Goal: Transaction & Acquisition: Purchase product/service

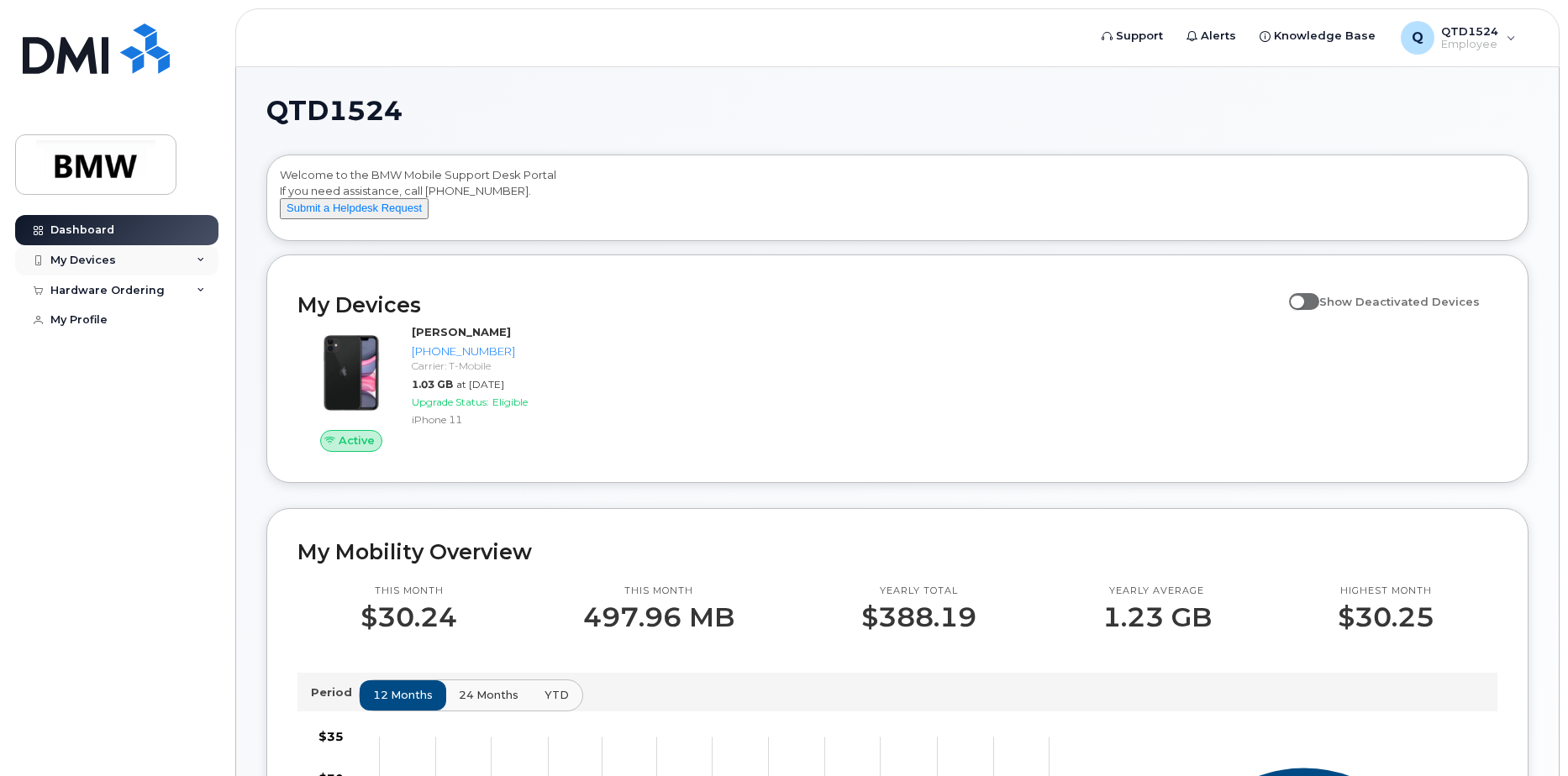
click at [198, 257] on icon at bounding box center [201, 260] width 9 height 9
click at [781, 318] on h2 "My Devices" at bounding box center [788, 304] width 983 height 25
click at [196, 257] on div "My Devices" at bounding box center [117, 260] width 203 height 30
click at [195, 257] on div "My Devices" at bounding box center [117, 260] width 203 height 30
click at [84, 334] on img at bounding box center [75, 332] width 17 height 17
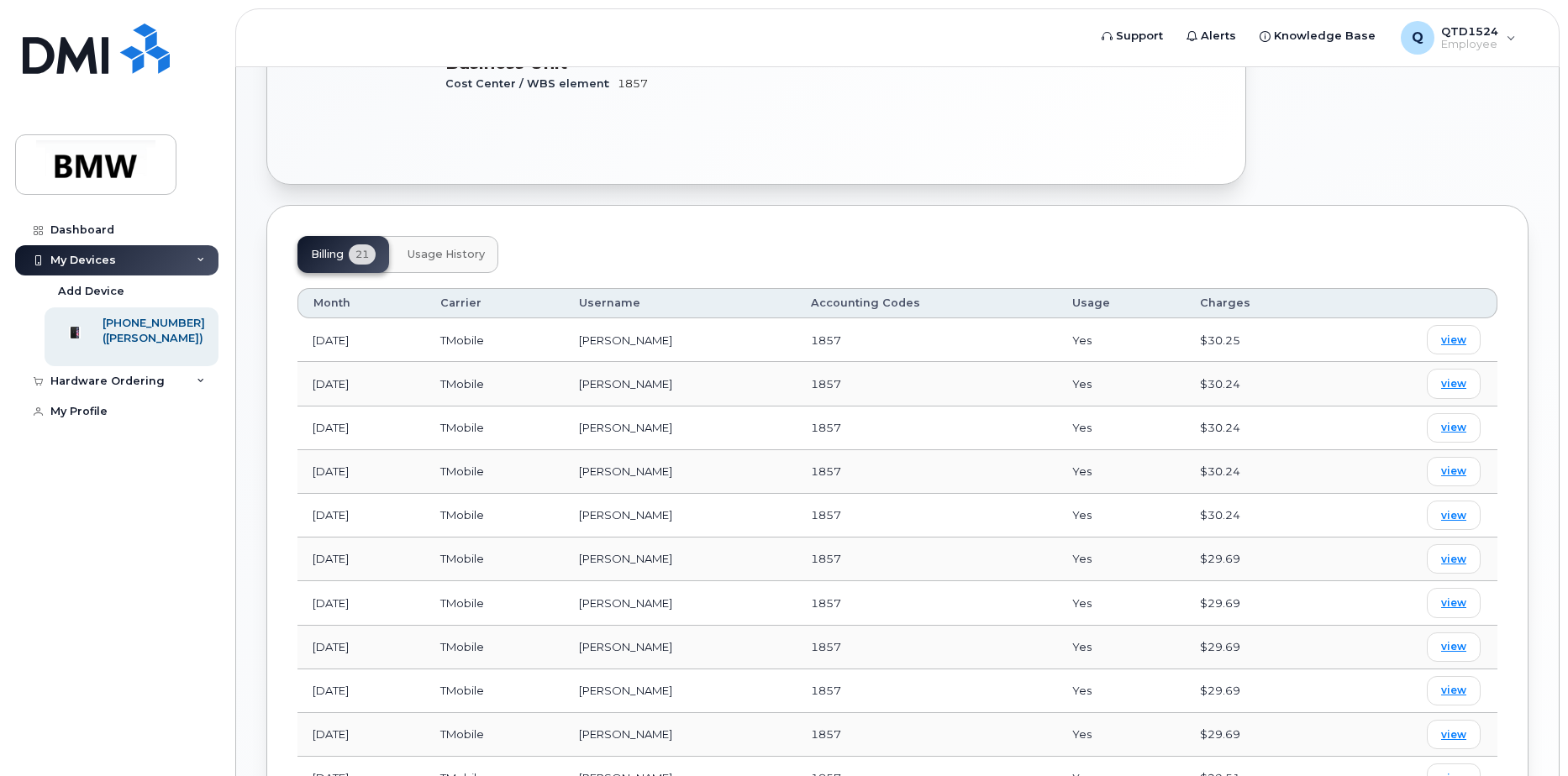
scroll to position [469, 0]
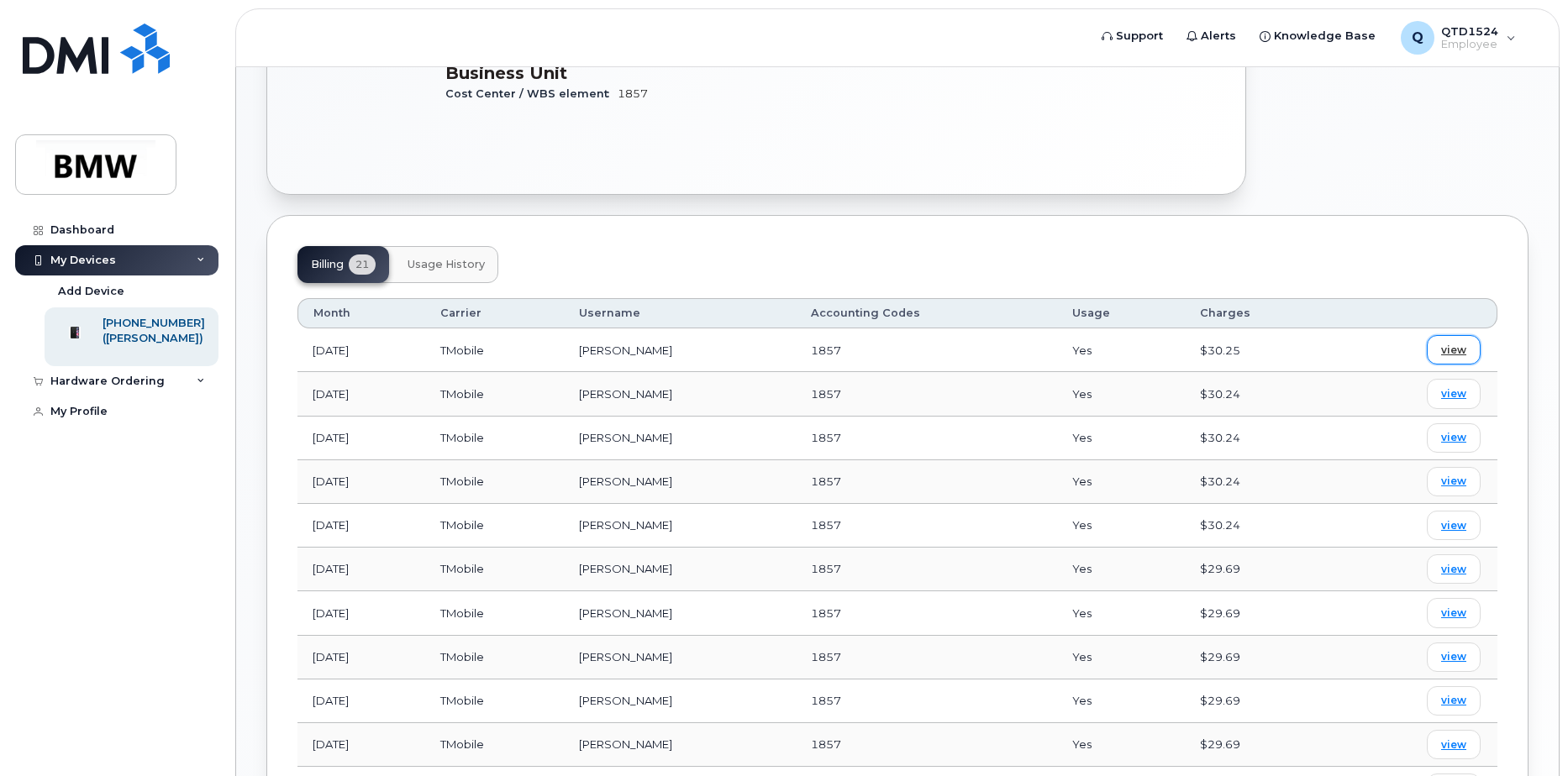
click at [1459, 343] on span "view" at bounding box center [1453, 351] width 25 height 16
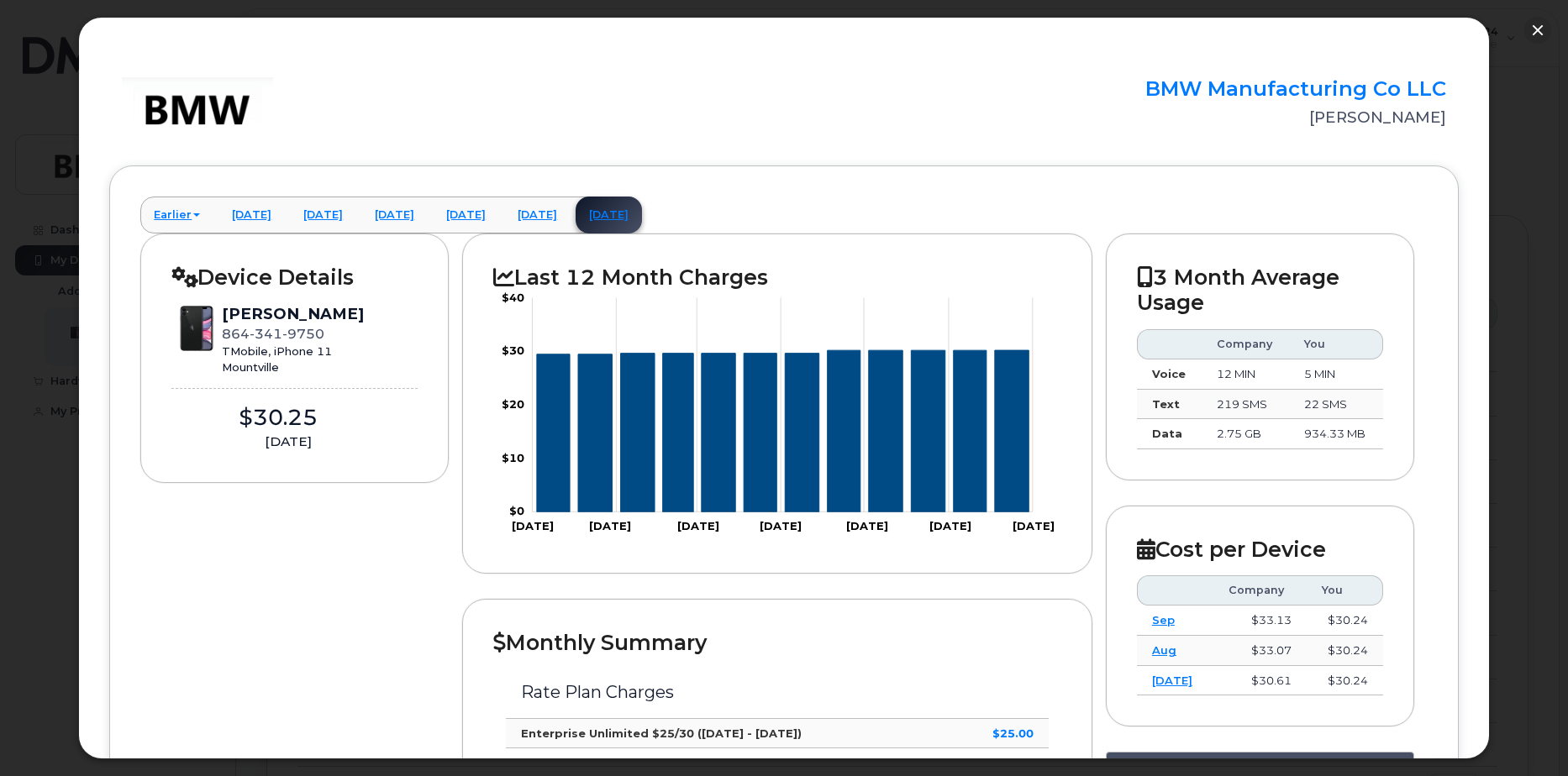
scroll to position [0, 0]
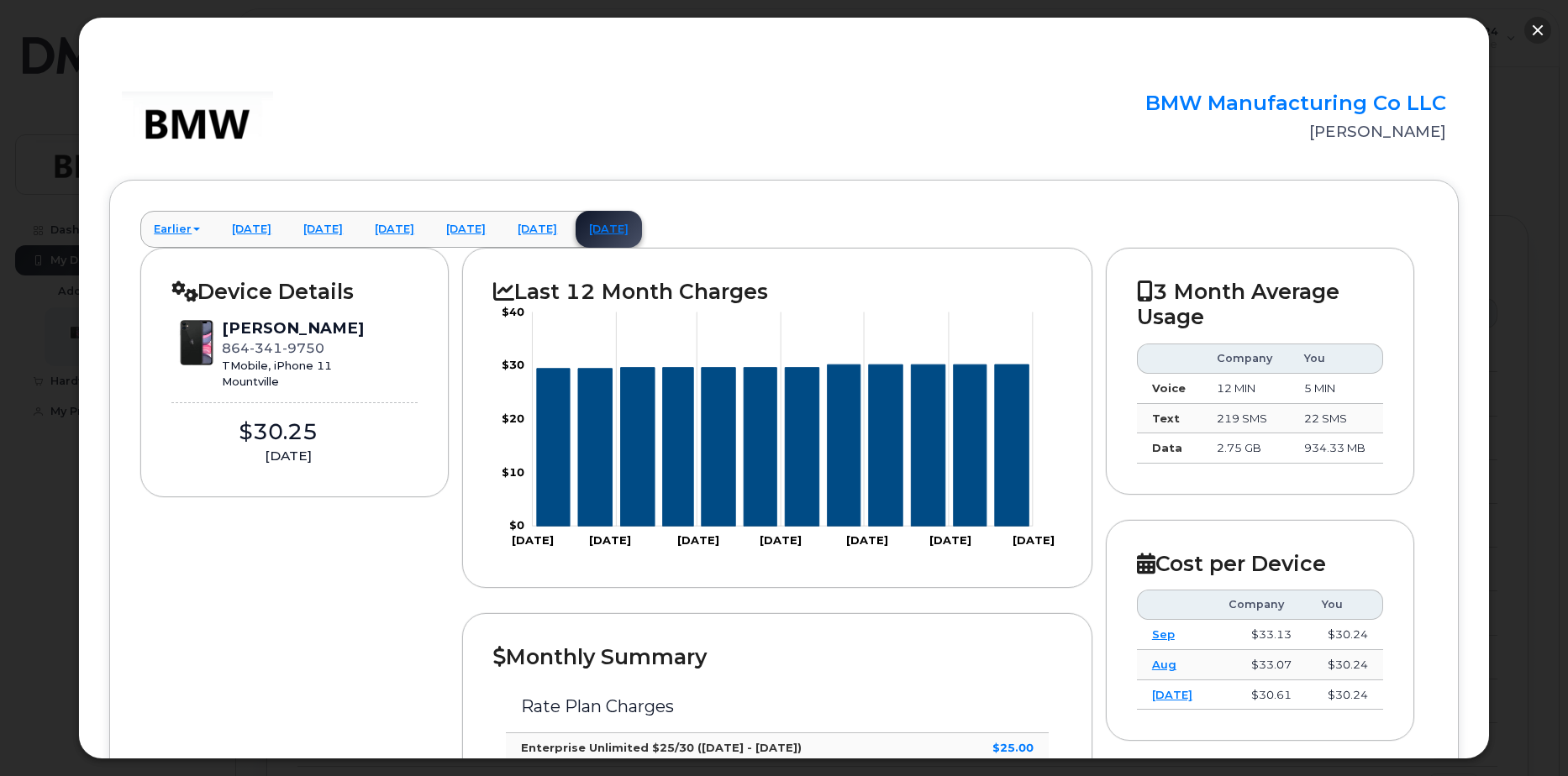
click at [1540, 31] on button "button" at bounding box center [1537, 30] width 27 height 27
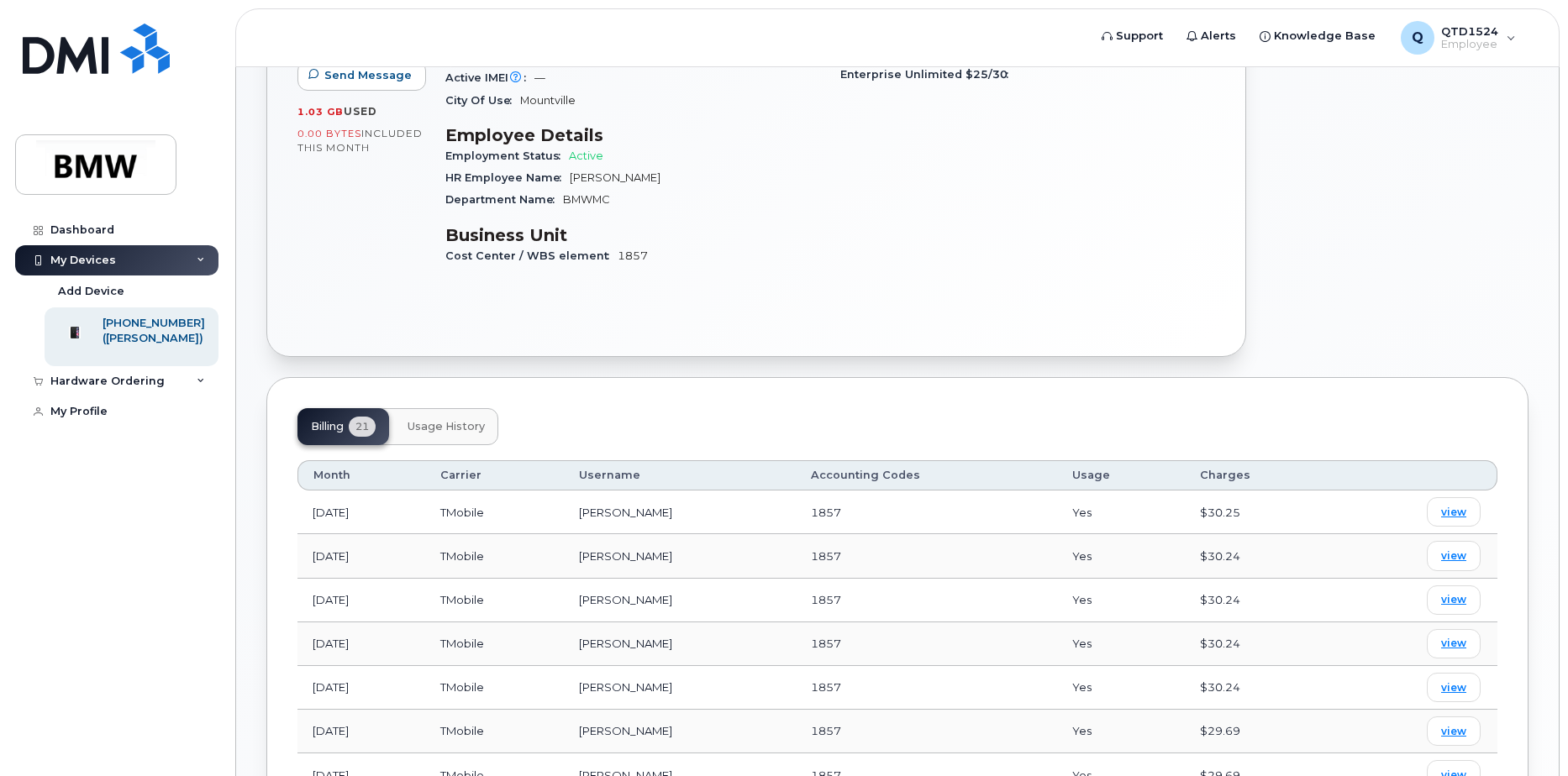
scroll to position [217, 0]
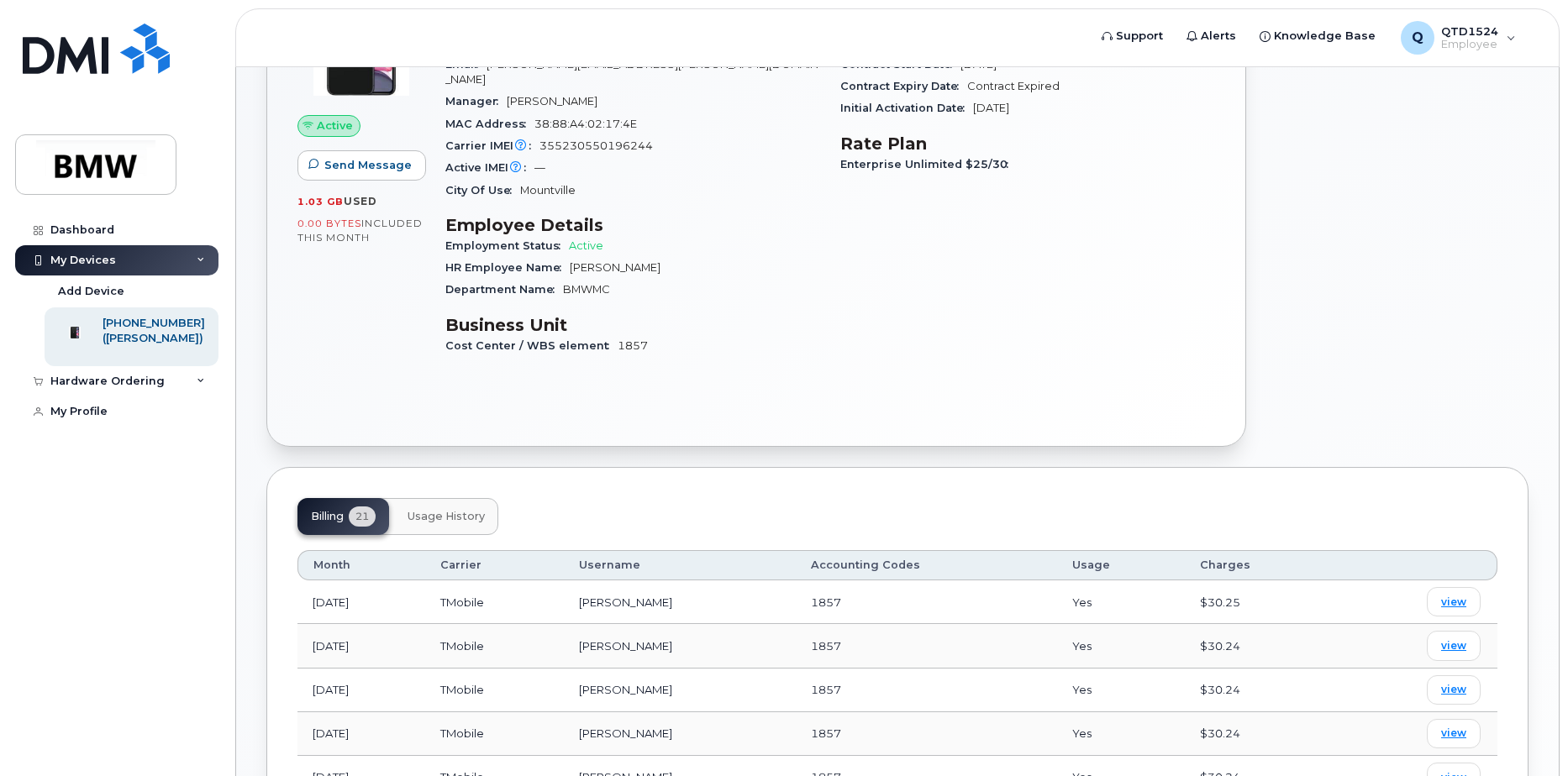
click at [439, 509] on button "Usage History" at bounding box center [445, 516] width 104 height 37
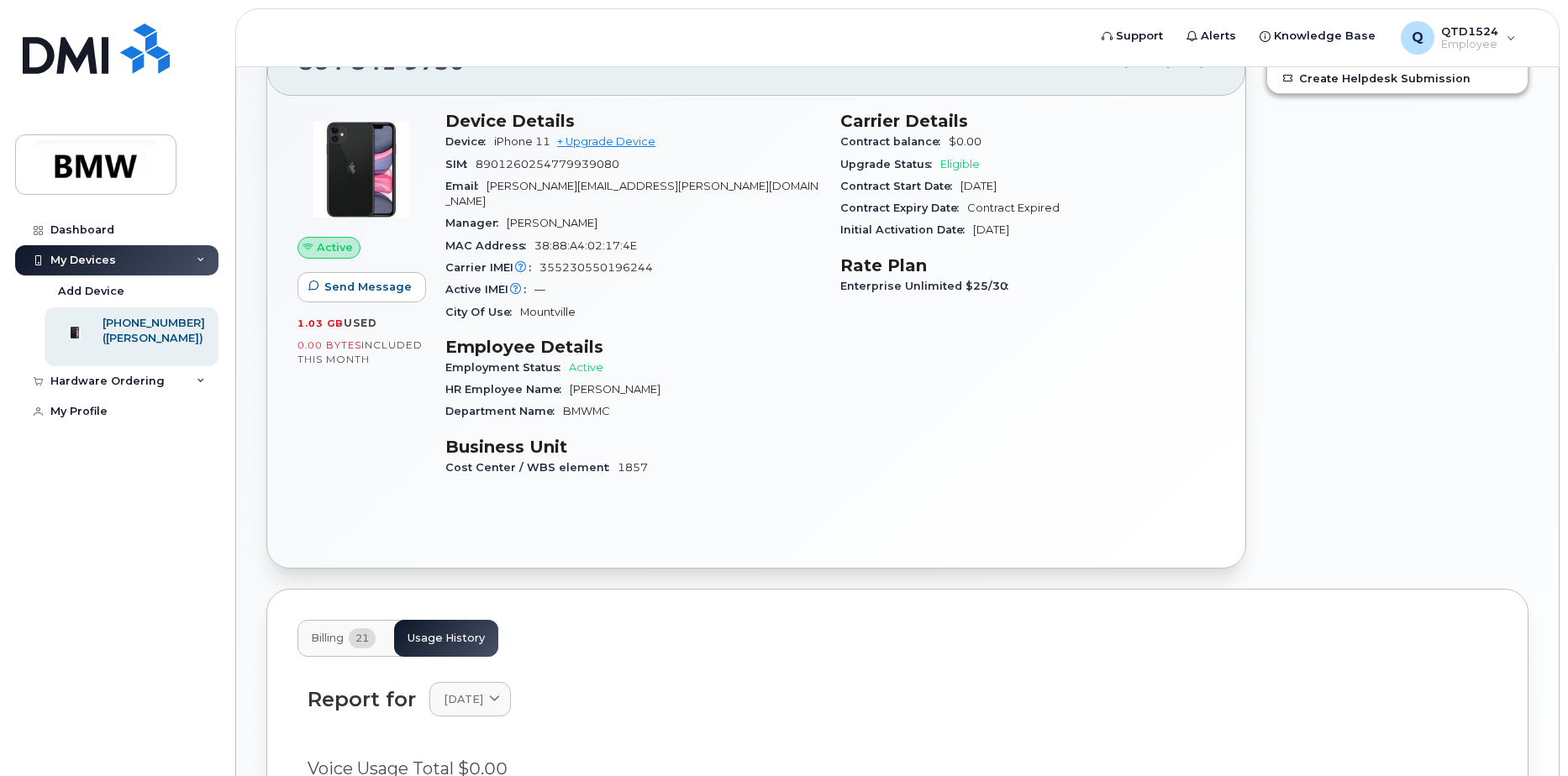
scroll to position [0, 0]
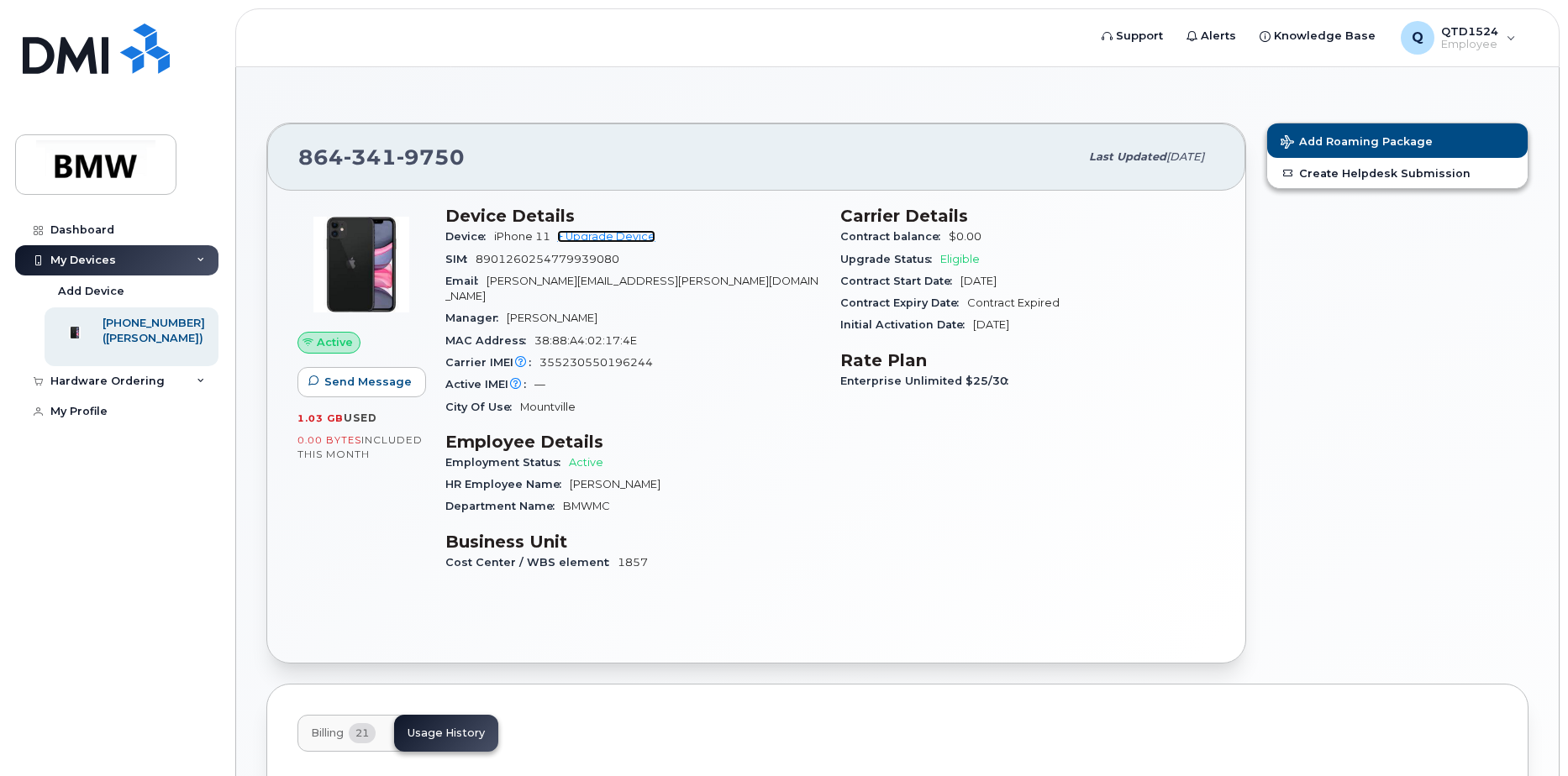
click at [615, 237] on link "+ Upgrade Device" at bounding box center [607, 236] width 98 height 13
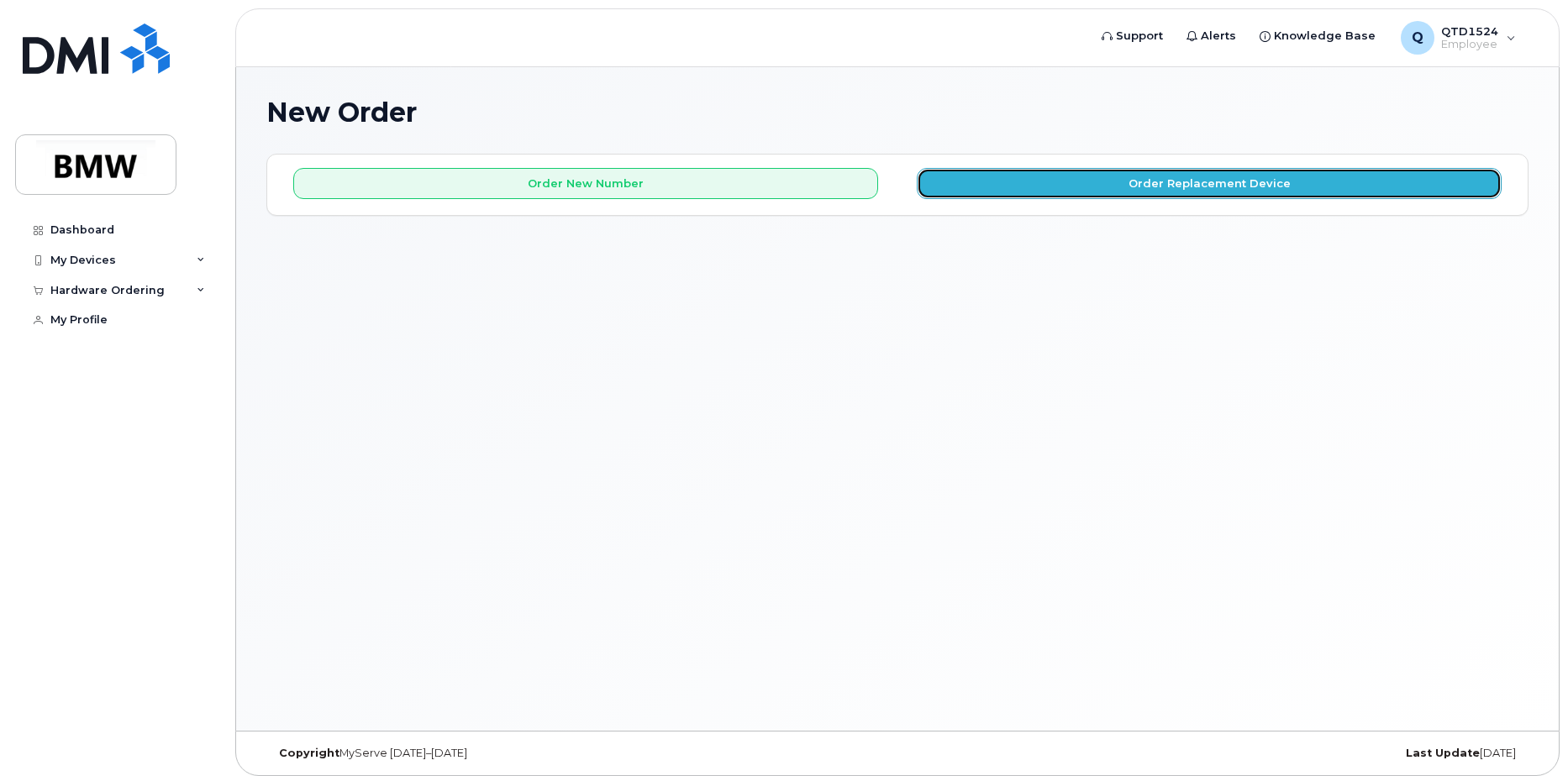
click at [1138, 182] on button "Order Replacement Device" at bounding box center [1209, 183] width 585 height 31
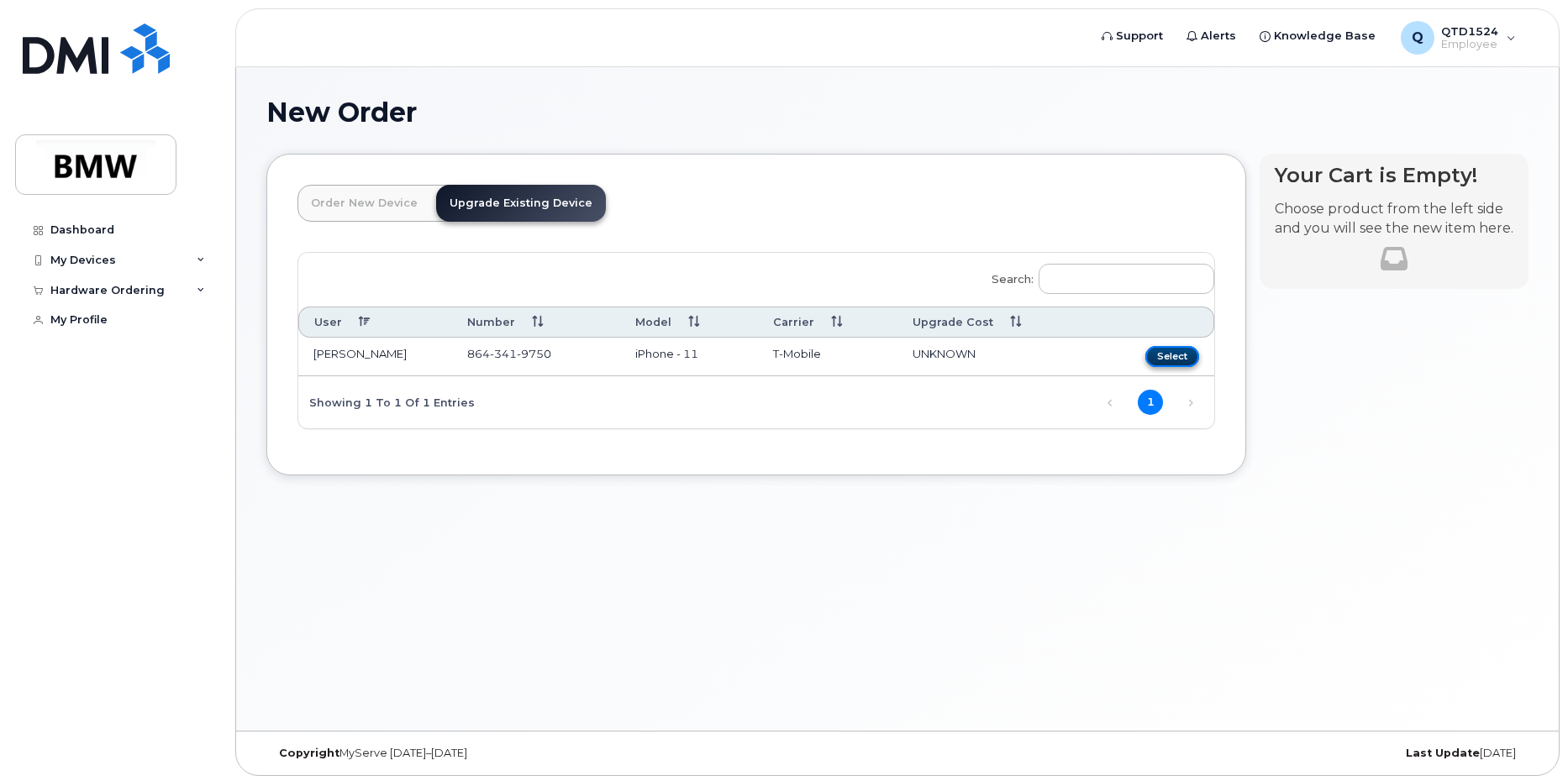
click at [1177, 355] on button "Select" at bounding box center [1172, 357] width 53 height 21
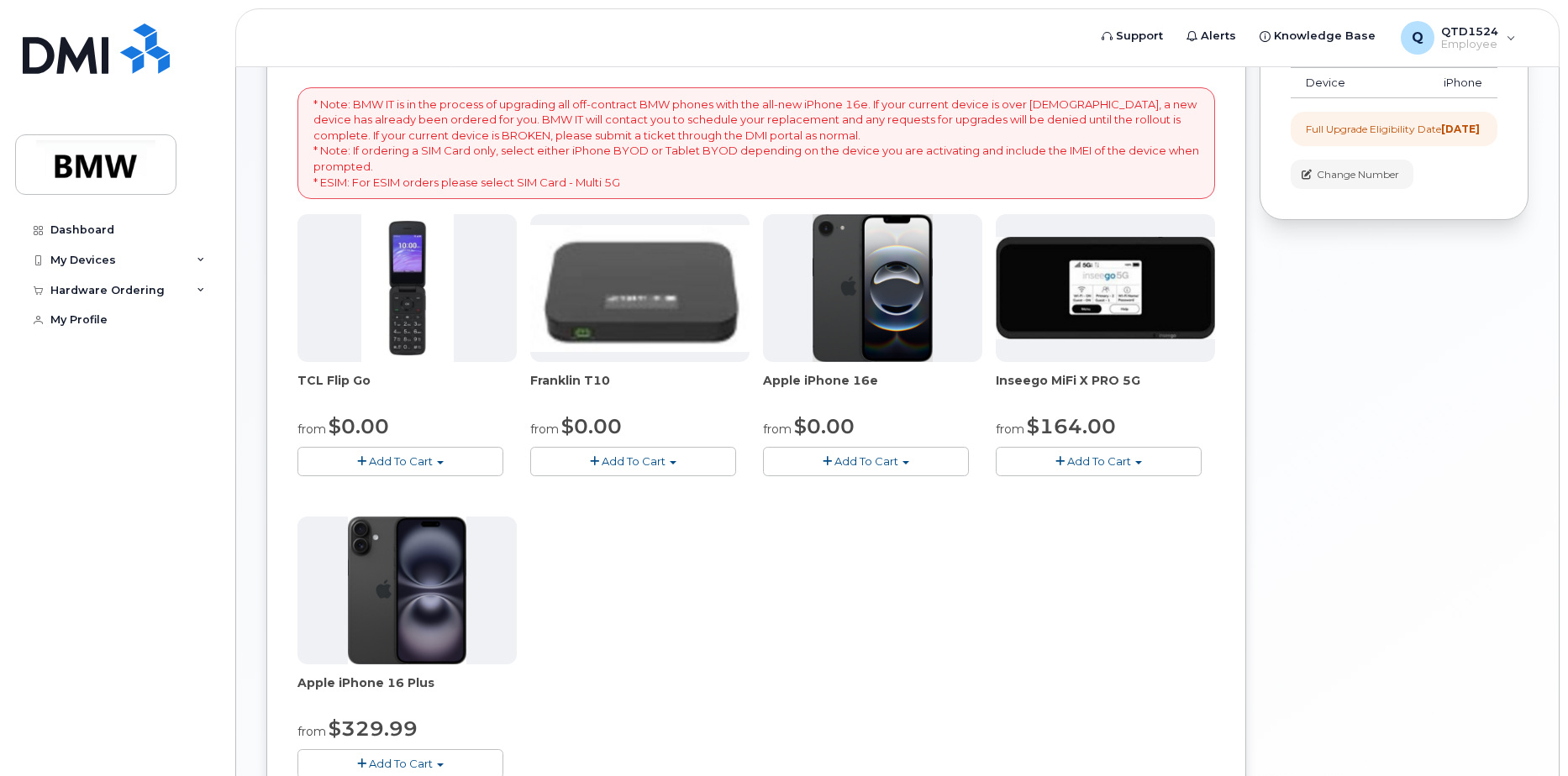
scroll to position [252, 0]
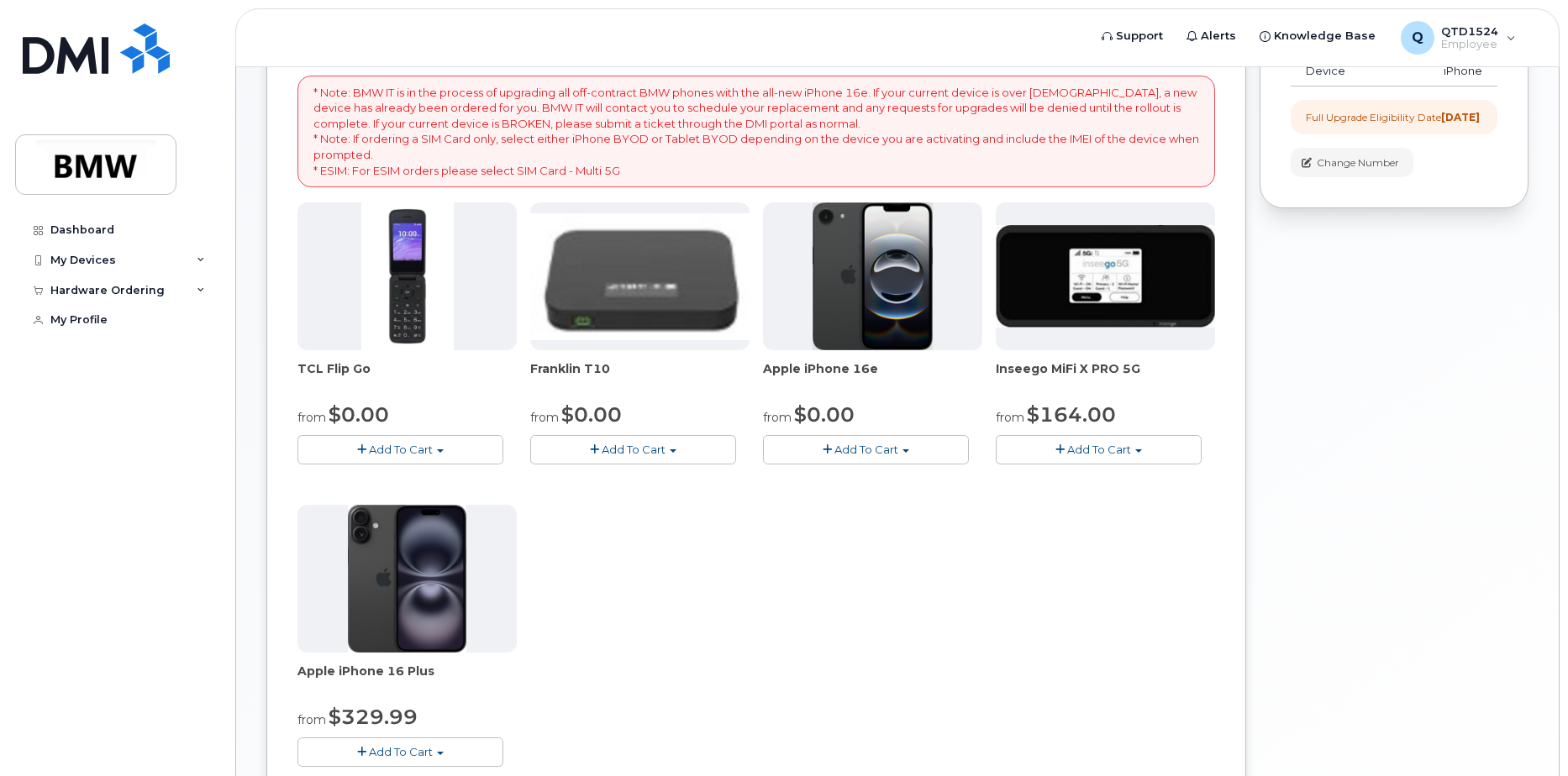
click at [884, 306] on img at bounding box center [873, 276] width 121 height 148
click at [905, 444] on button "Add To Cart" at bounding box center [866, 450] width 206 height 29
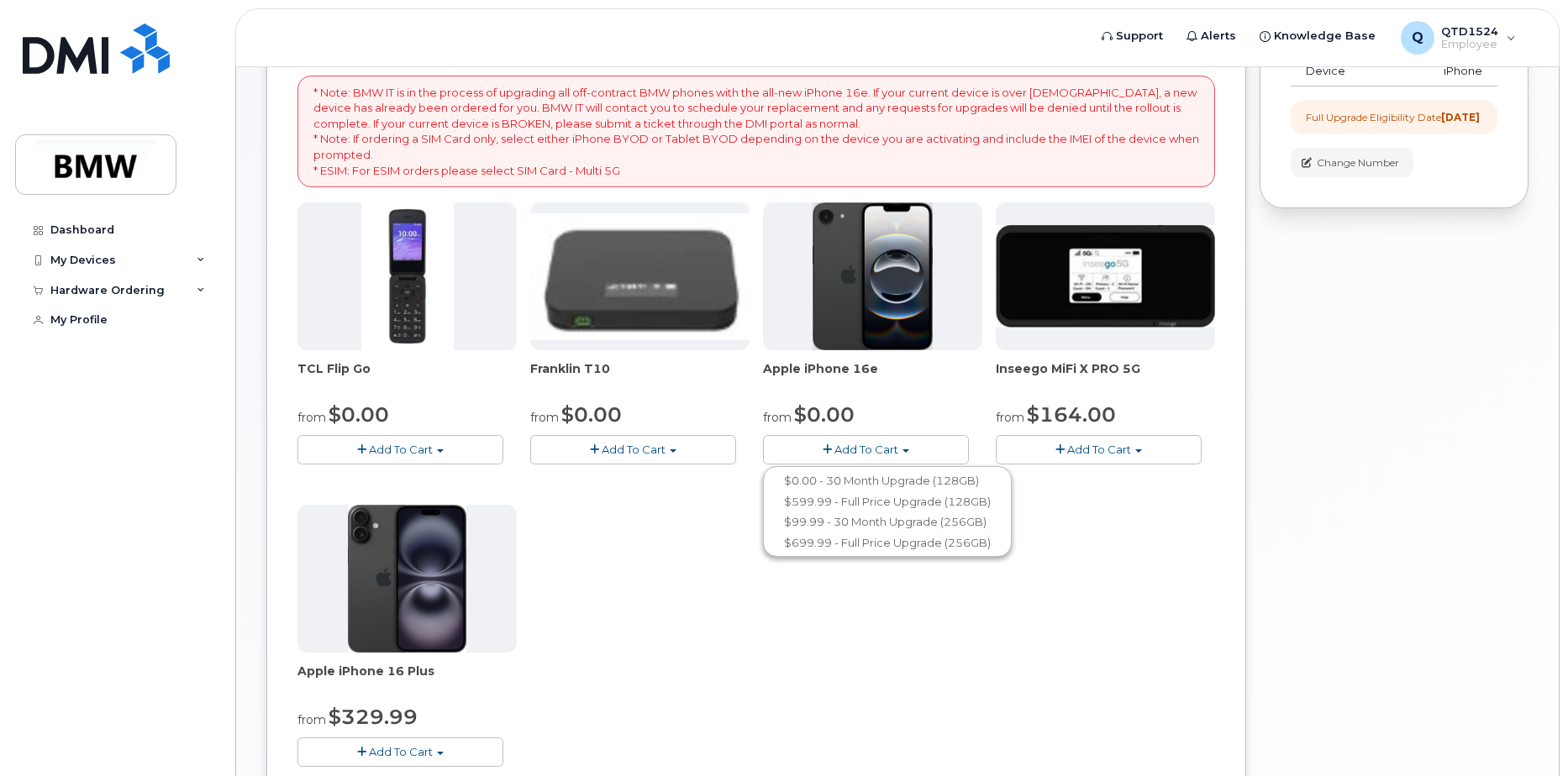
click at [888, 375] on span "Apple iPhone 16e" at bounding box center [873, 376] width 220 height 34
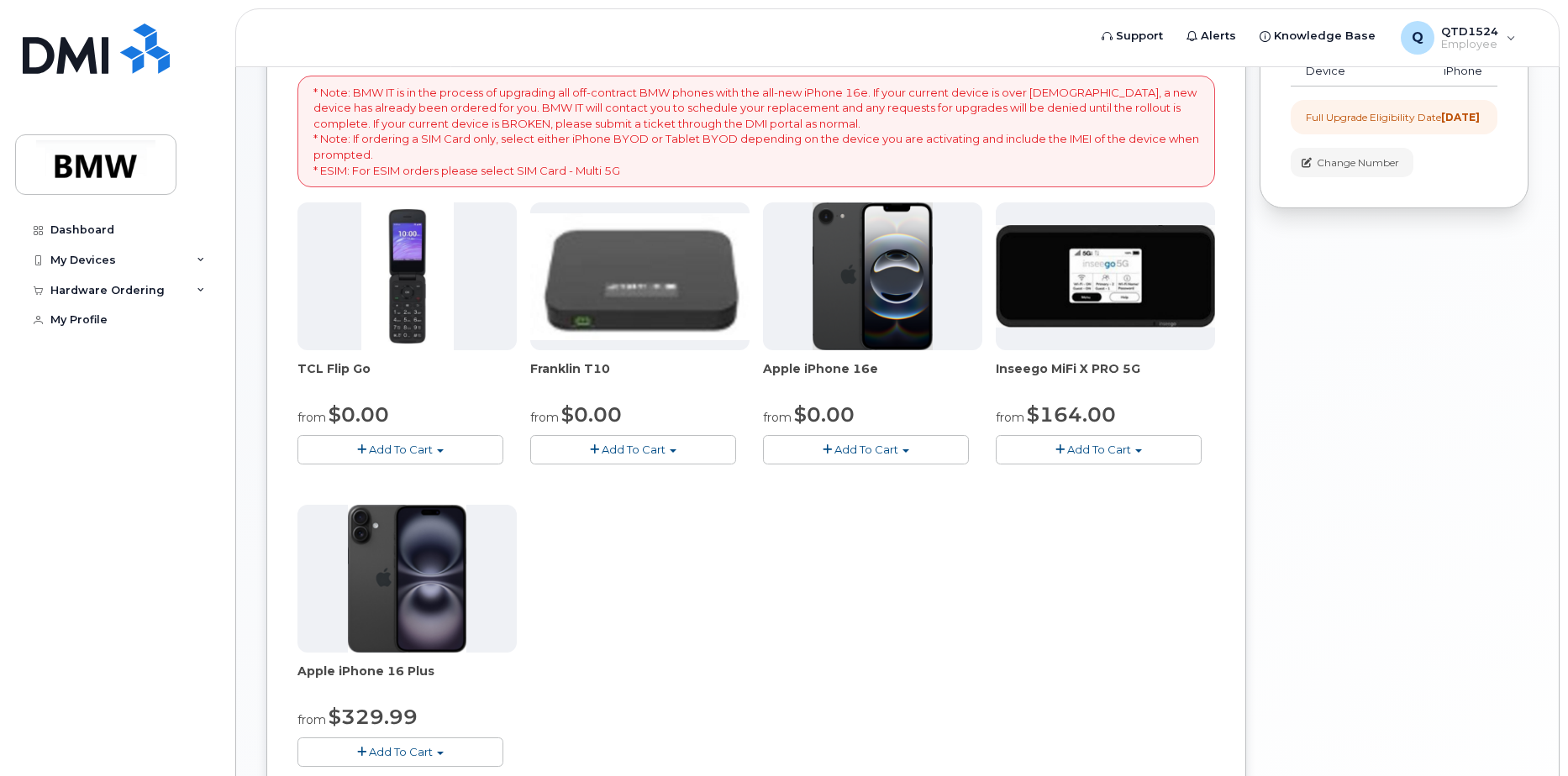
click at [894, 294] on img at bounding box center [873, 276] width 121 height 148
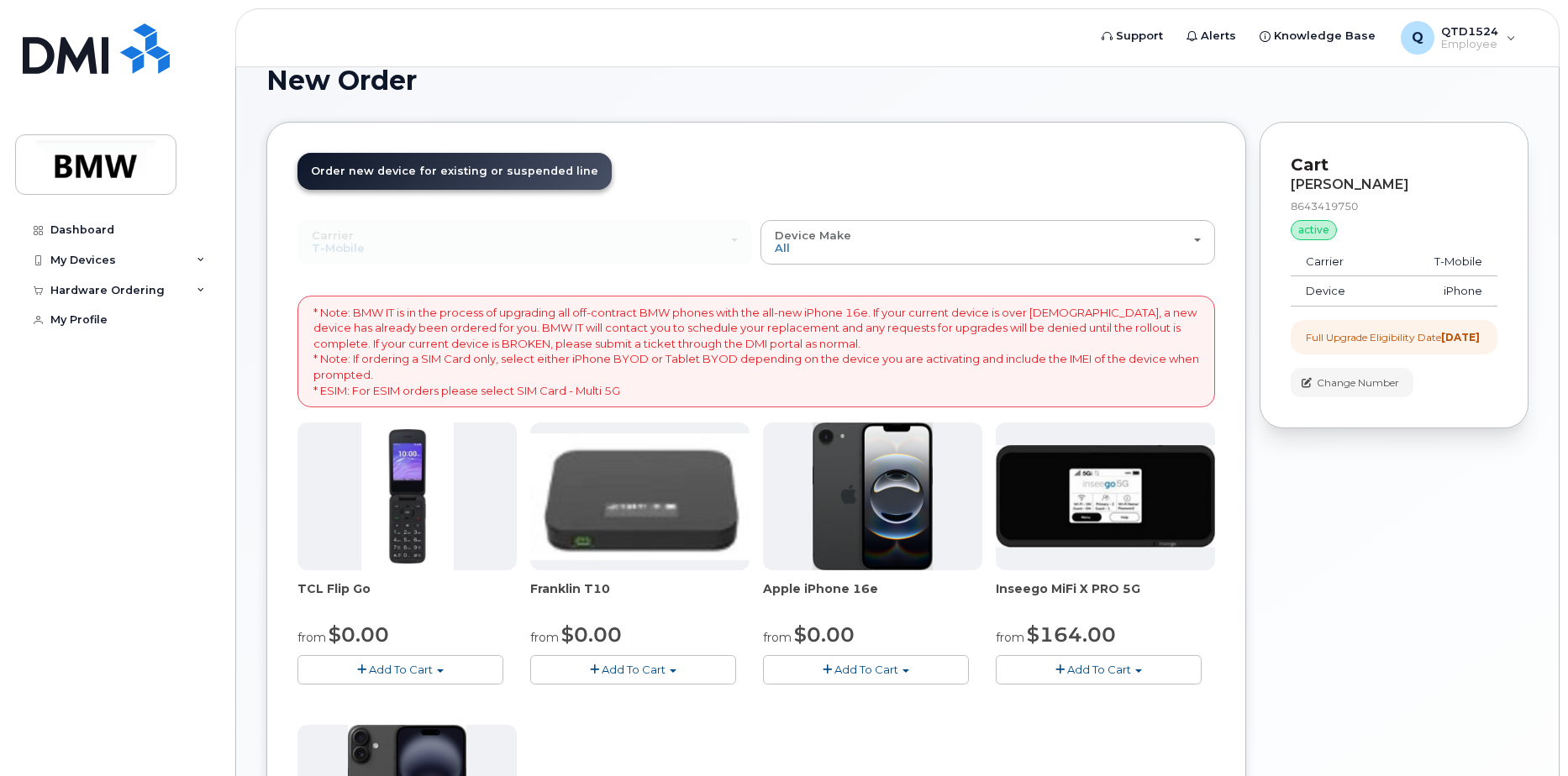
scroll to position [0, 0]
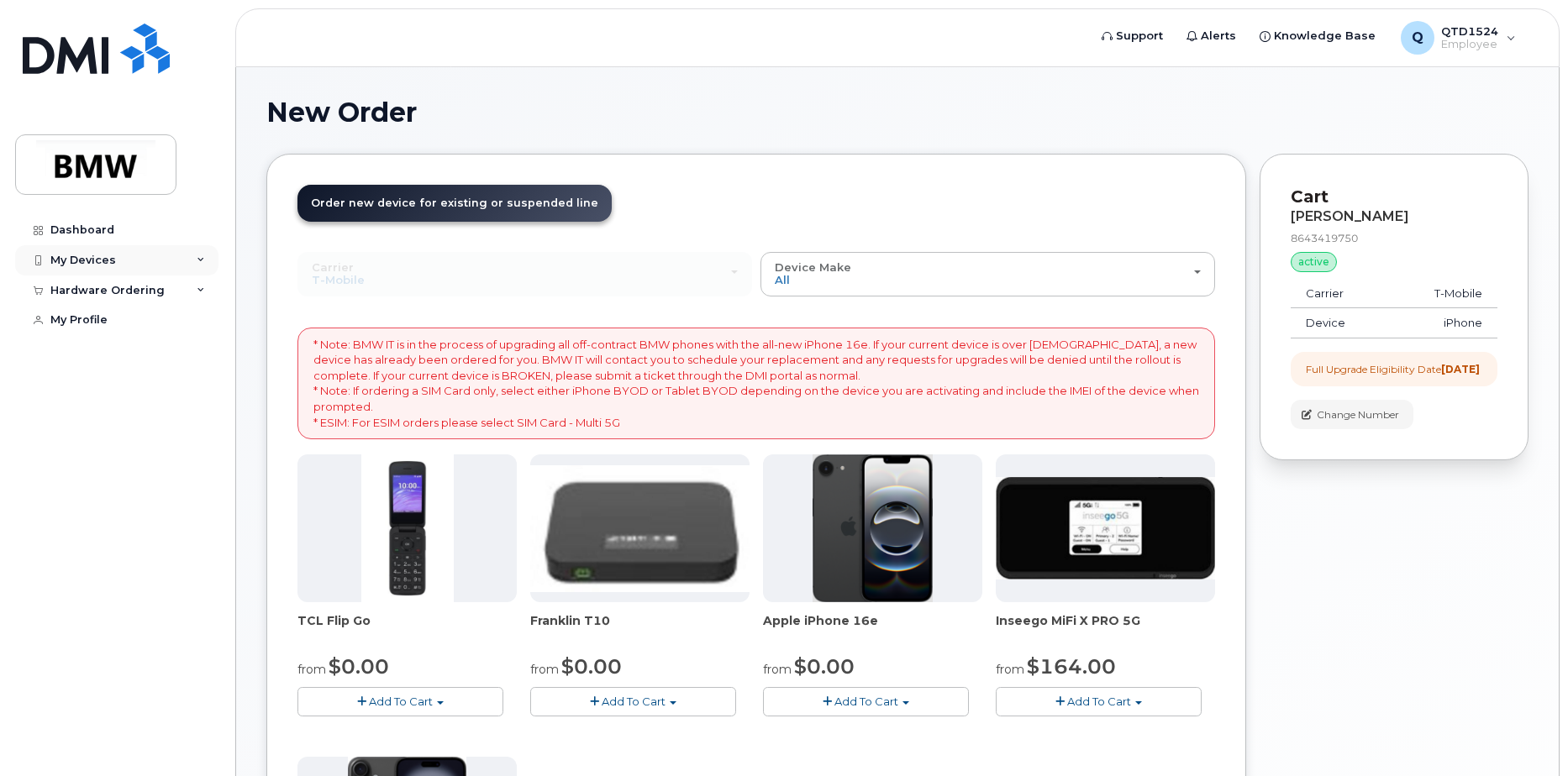
click at [203, 256] on icon at bounding box center [201, 260] width 9 height 9
click at [93, 322] on div "My Profile" at bounding box center [79, 320] width 57 height 14
